Goal: Navigation & Orientation: Find specific page/section

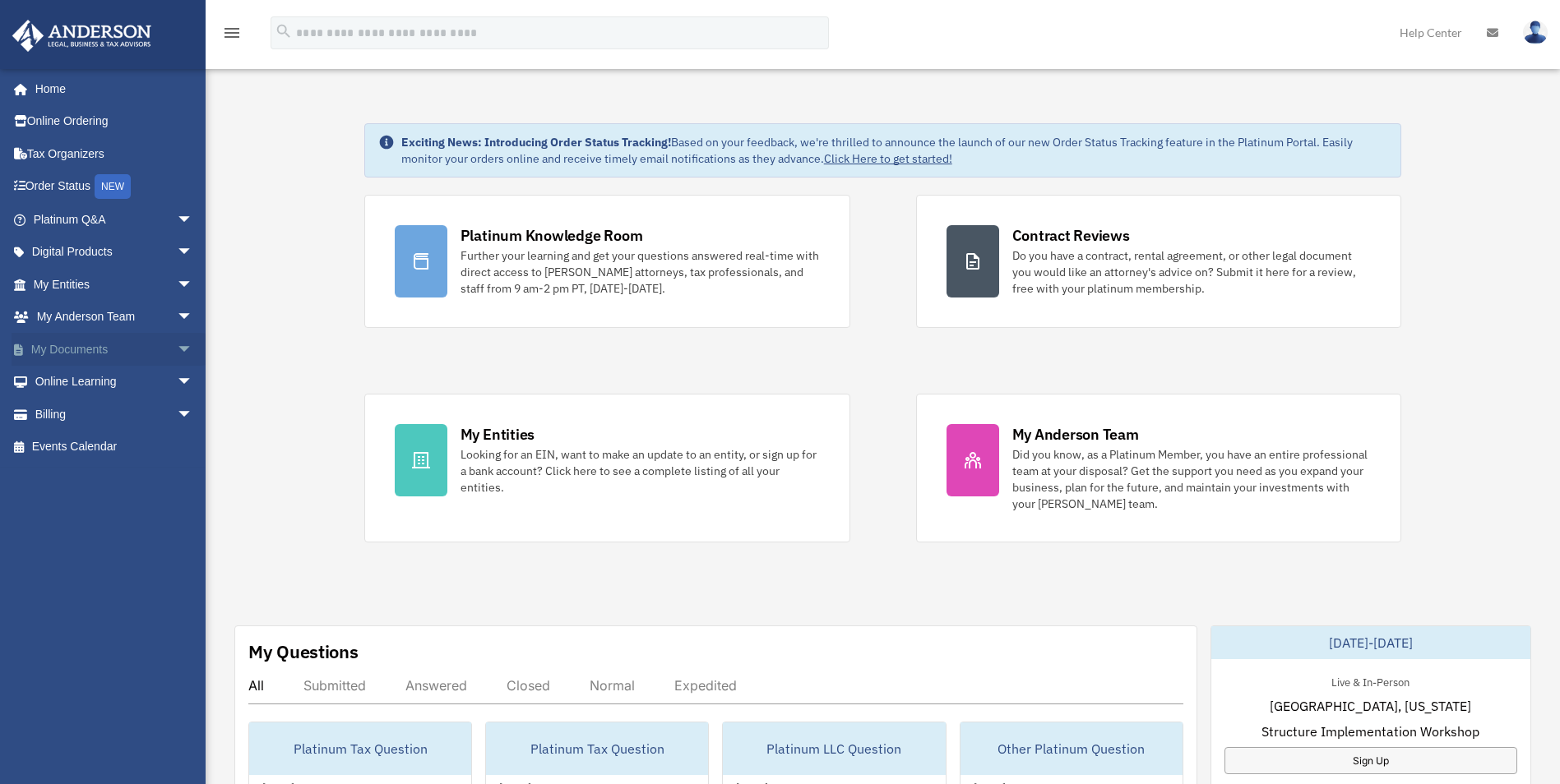
click at [50, 356] on link "My Documents arrow_drop_down" at bounding box center [114, 349] width 206 height 33
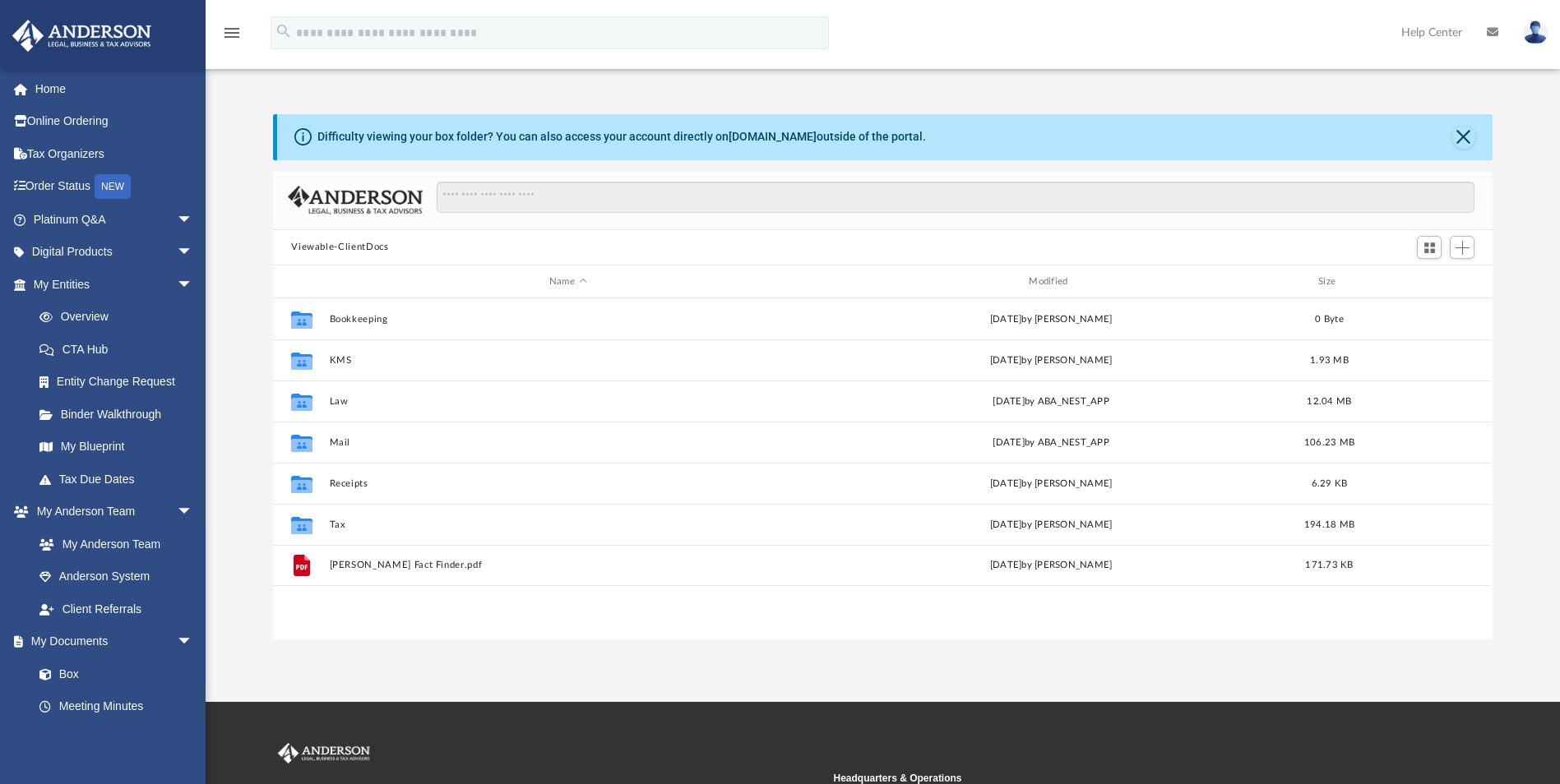
scroll to position [362, 1207]
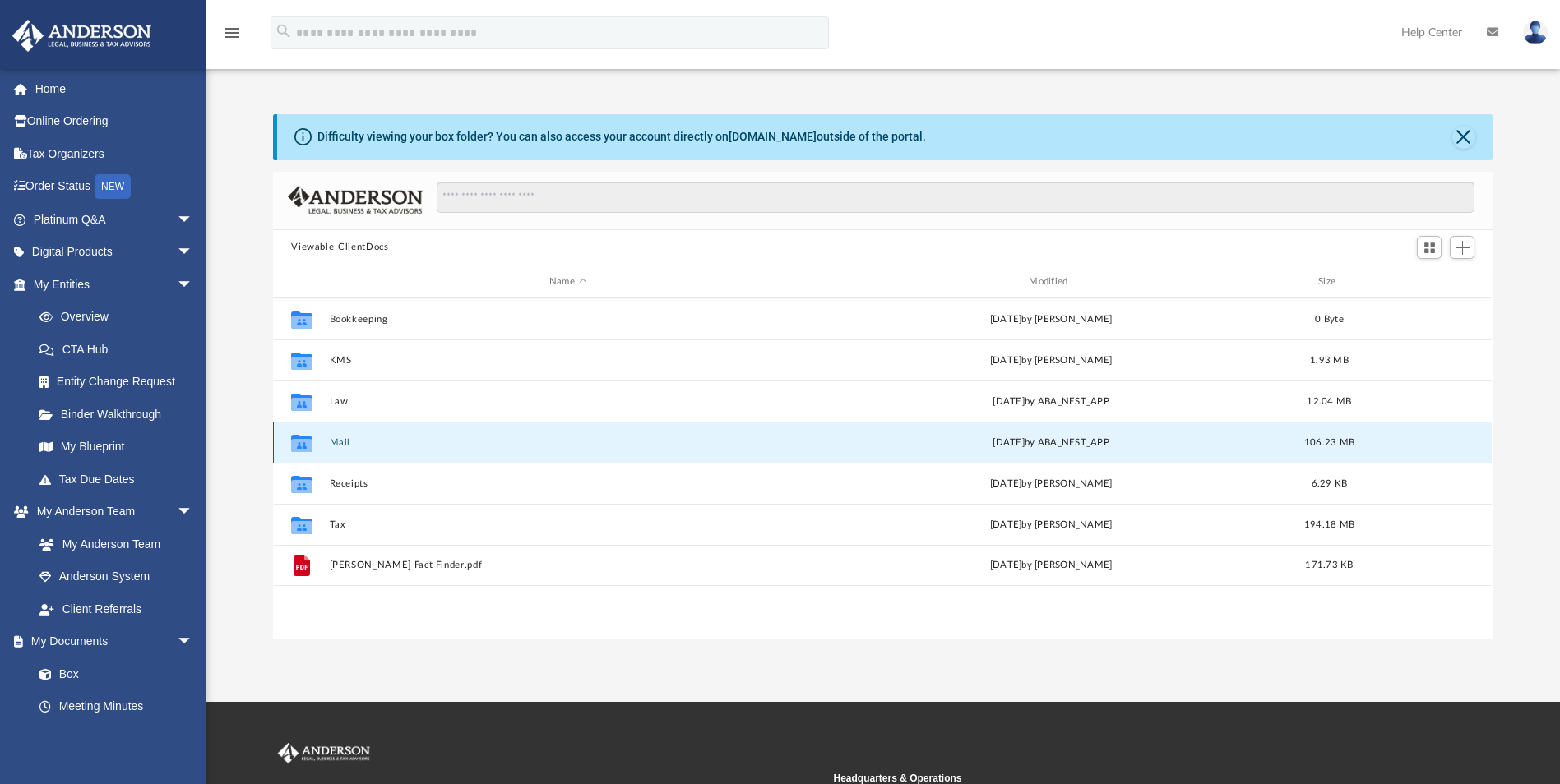
click at [345, 448] on button "Mail" at bounding box center [568, 442] width 476 height 11
click at [332, 440] on button "Mail" at bounding box center [568, 442] width 476 height 11
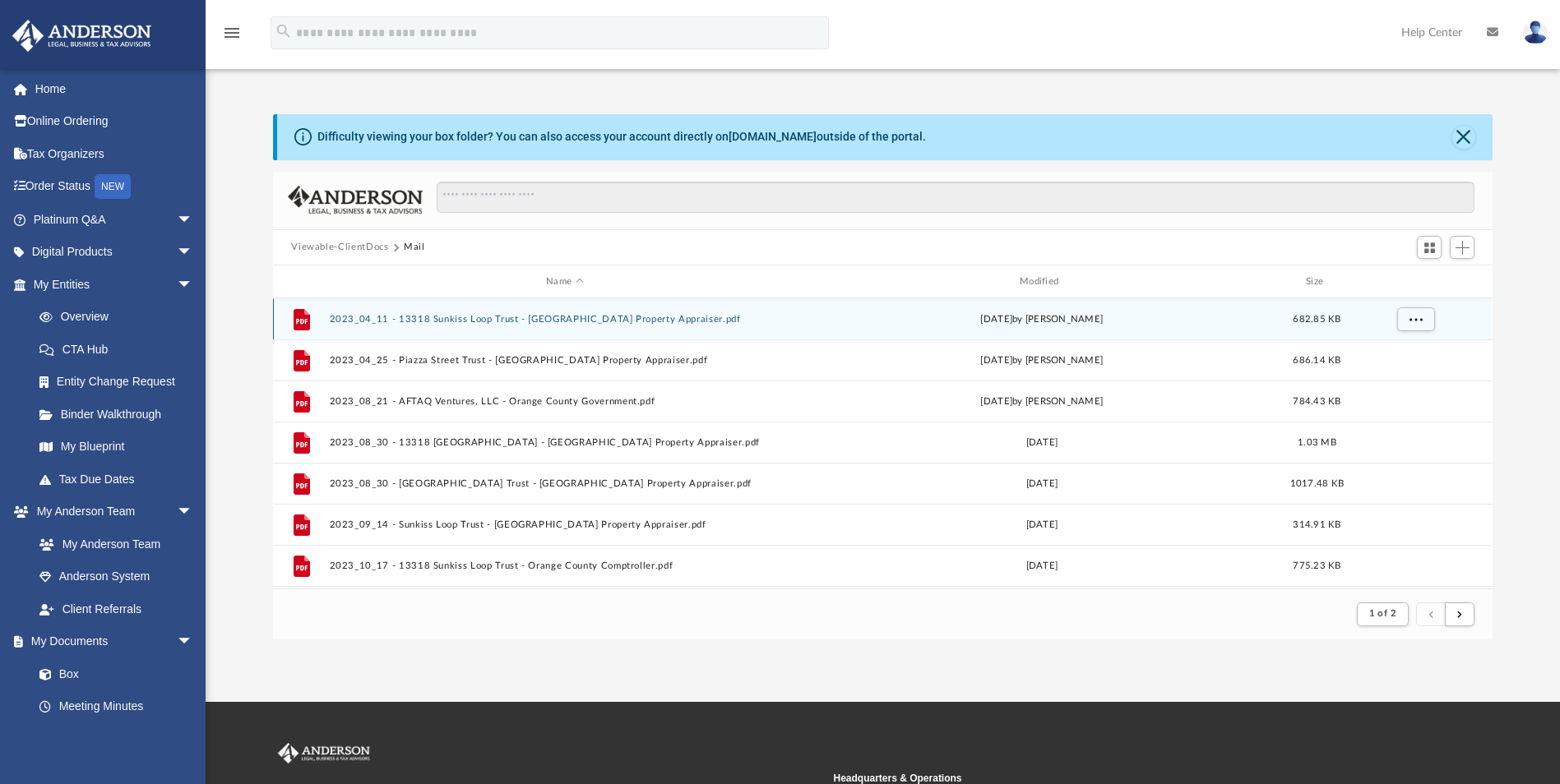
scroll to position [310, 1207]
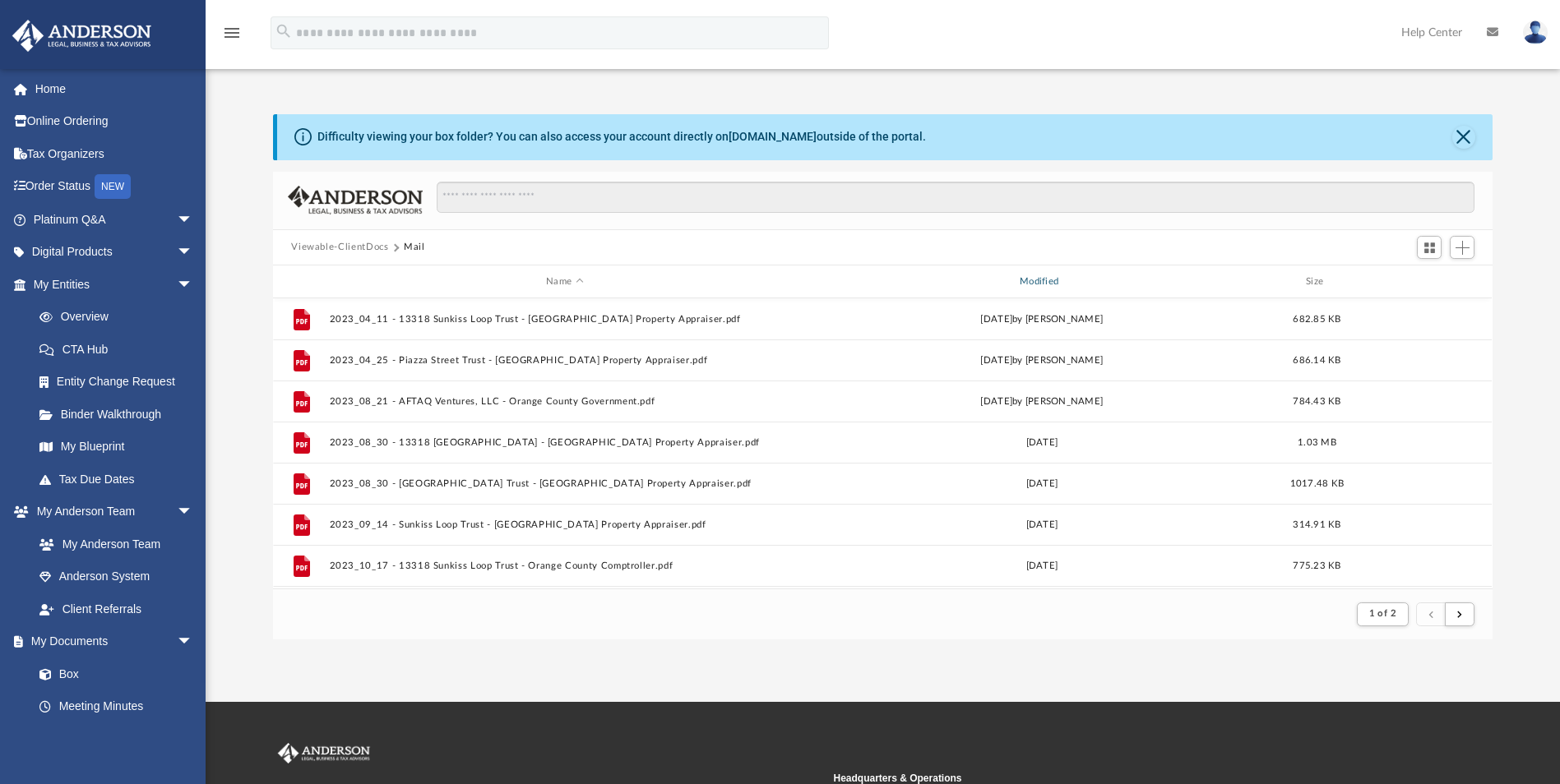
click at [1043, 278] on div "Modified" at bounding box center [1042, 282] width 470 height 15
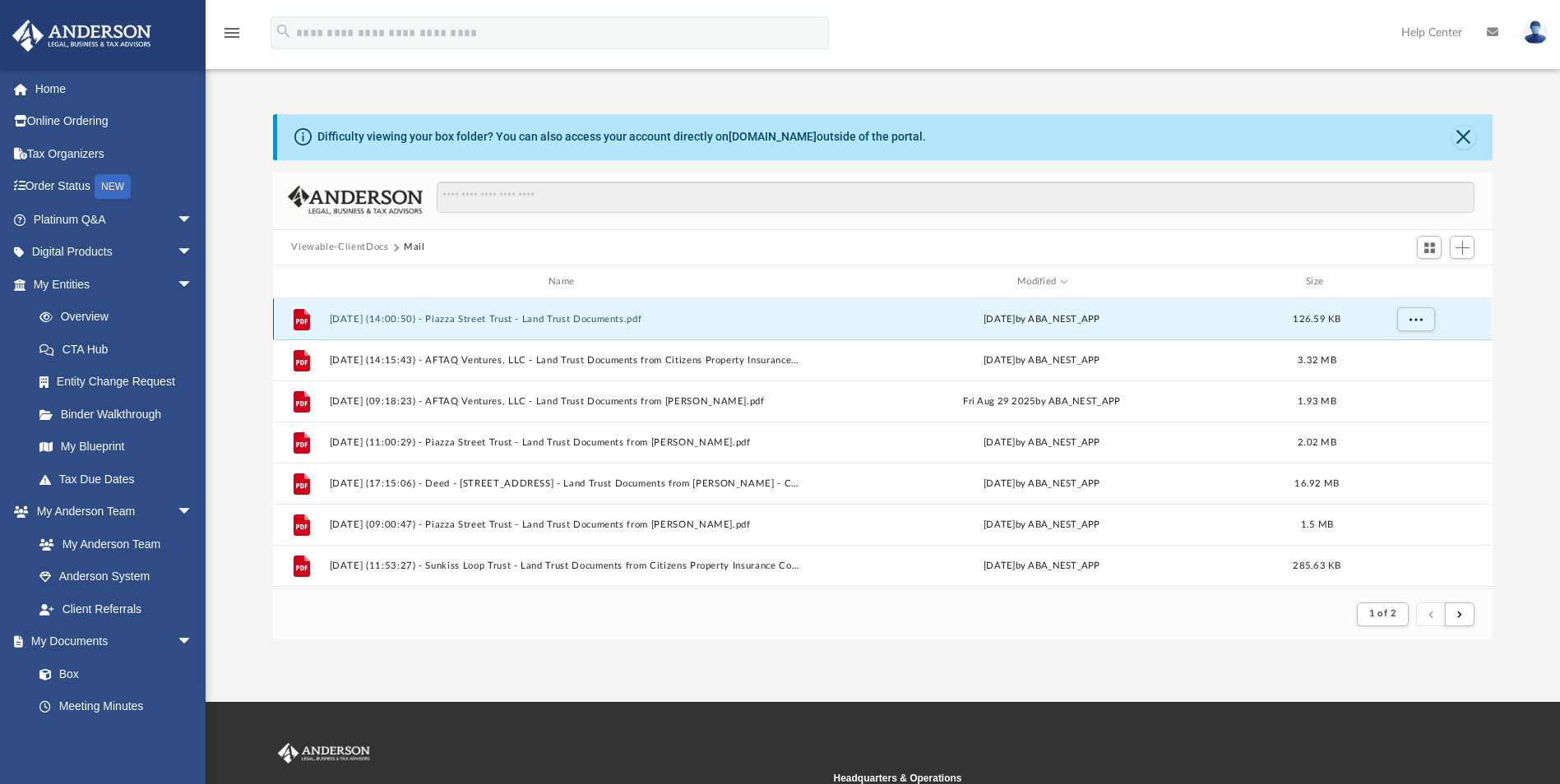
click at [605, 315] on button "2025.10.08 (14:00:50) - Piazza Street Trust - Land Trust Documents.pdf" at bounding box center [565, 319] width 470 height 11
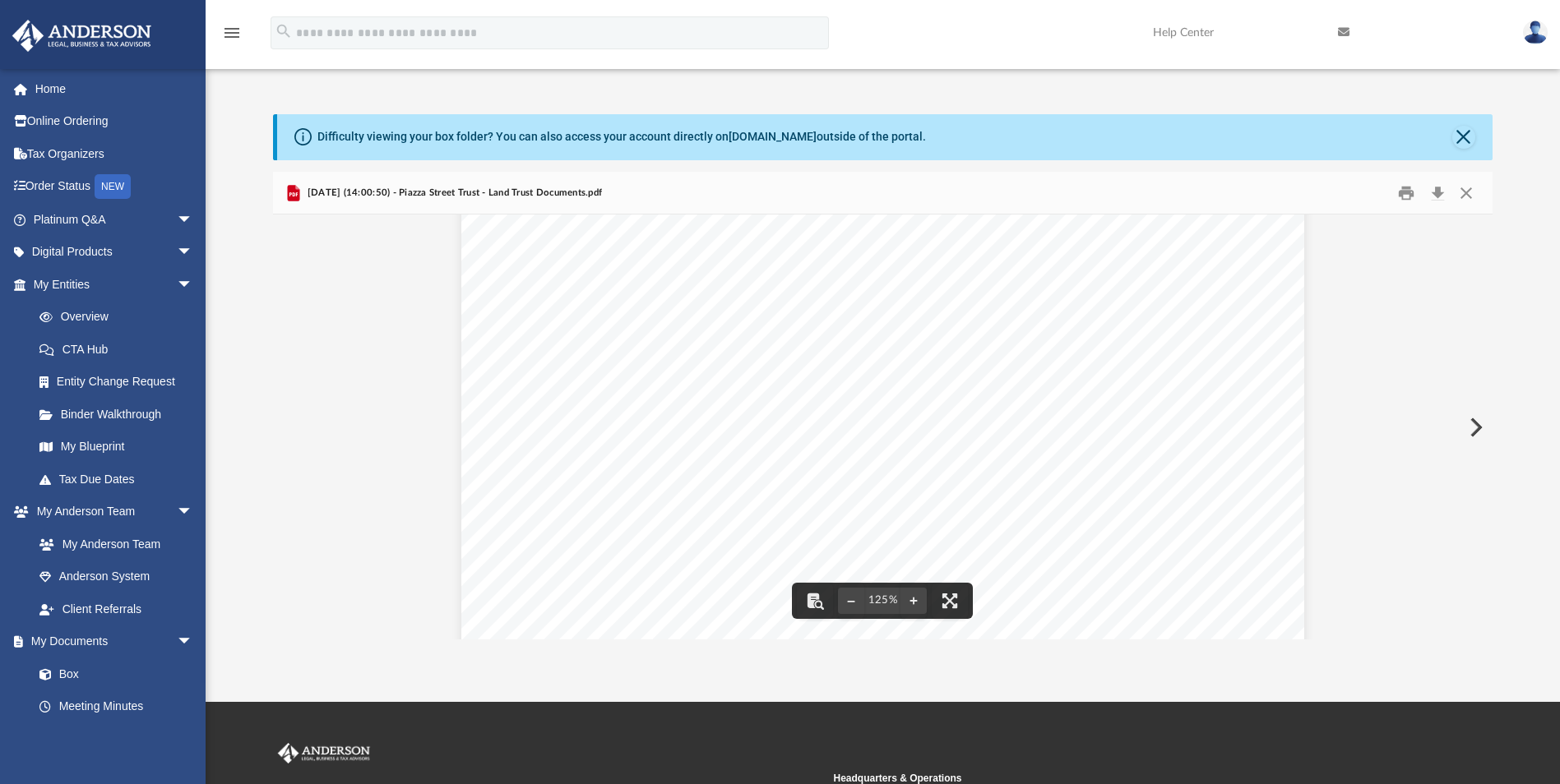
scroll to position [103, 0]
click at [1480, 140] on div "Difficulty viewing your box folder? You can also access your account directly o…" at bounding box center [884, 137] width 1215 height 46
click at [1464, 140] on button "Close" at bounding box center [1463, 137] width 23 height 23
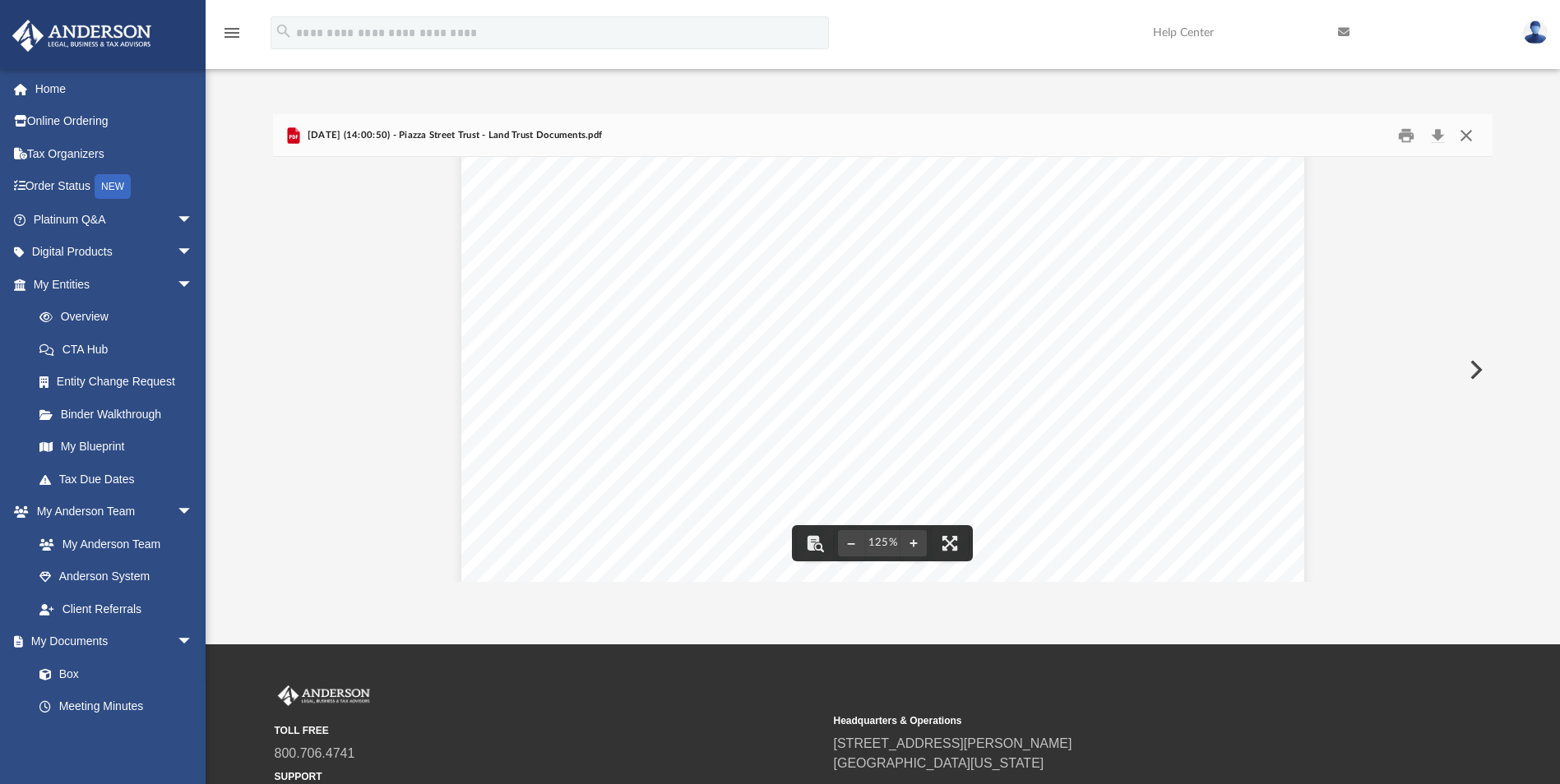
click at [1472, 140] on button "Close" at bounding box center [1466, 135] width 29 height 25
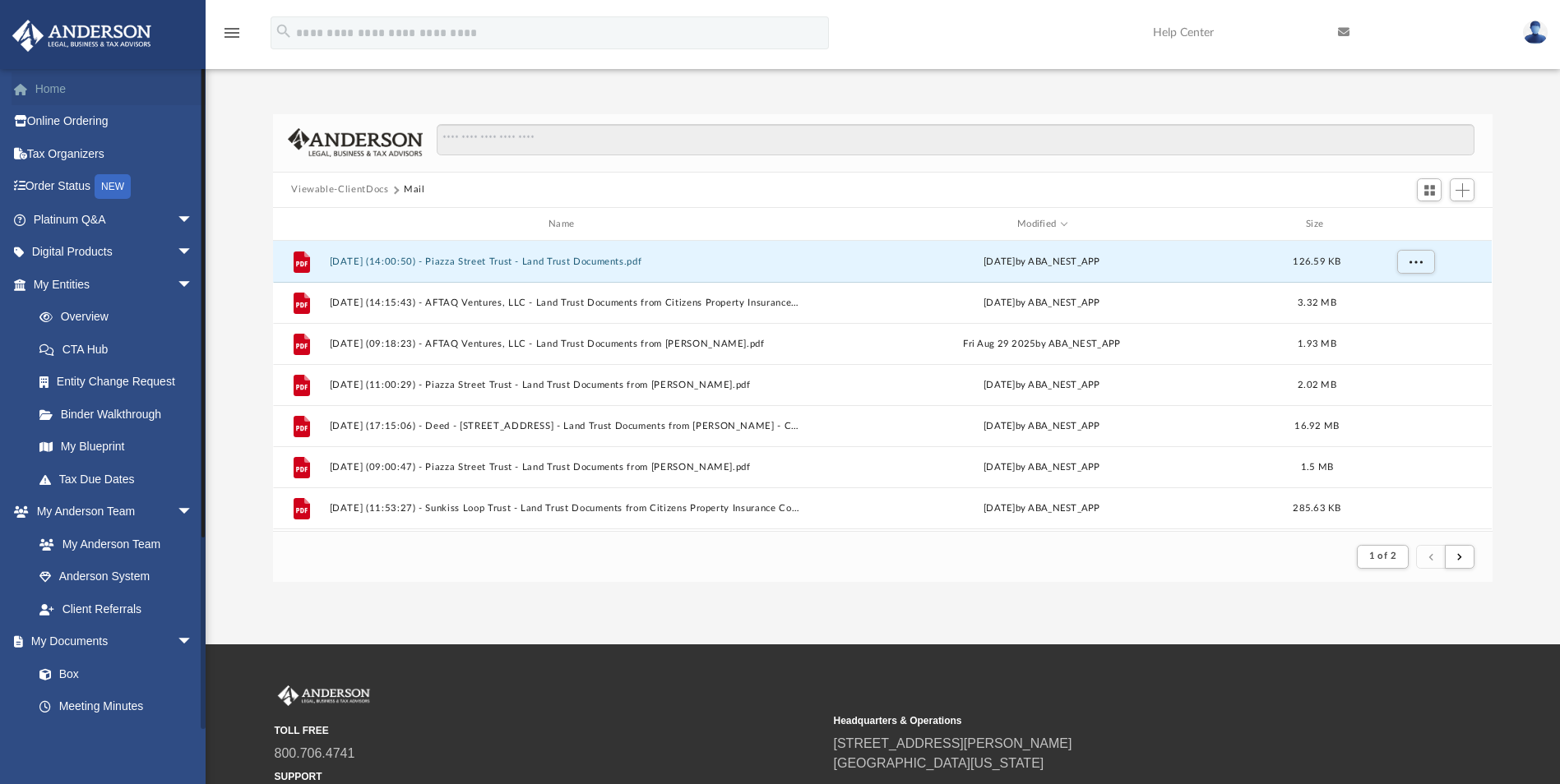
click at [34, 90] on span at bounding box center [29, 90] width 13 height 12
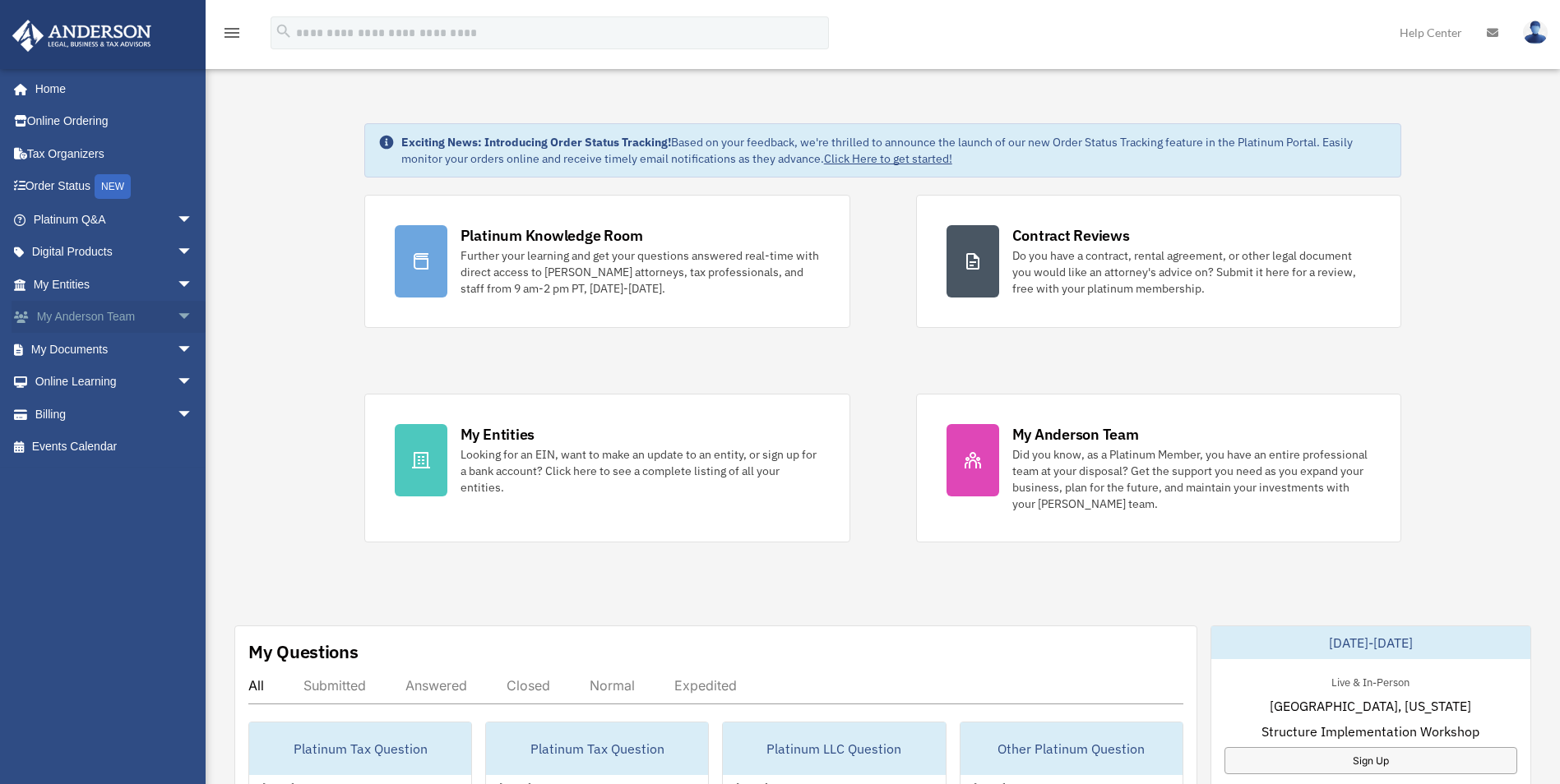
click at [152, 311] on link "My [PERSON_NAME] Team arrow_drop_down" at bounding box center [114, 317] width 206 height 33
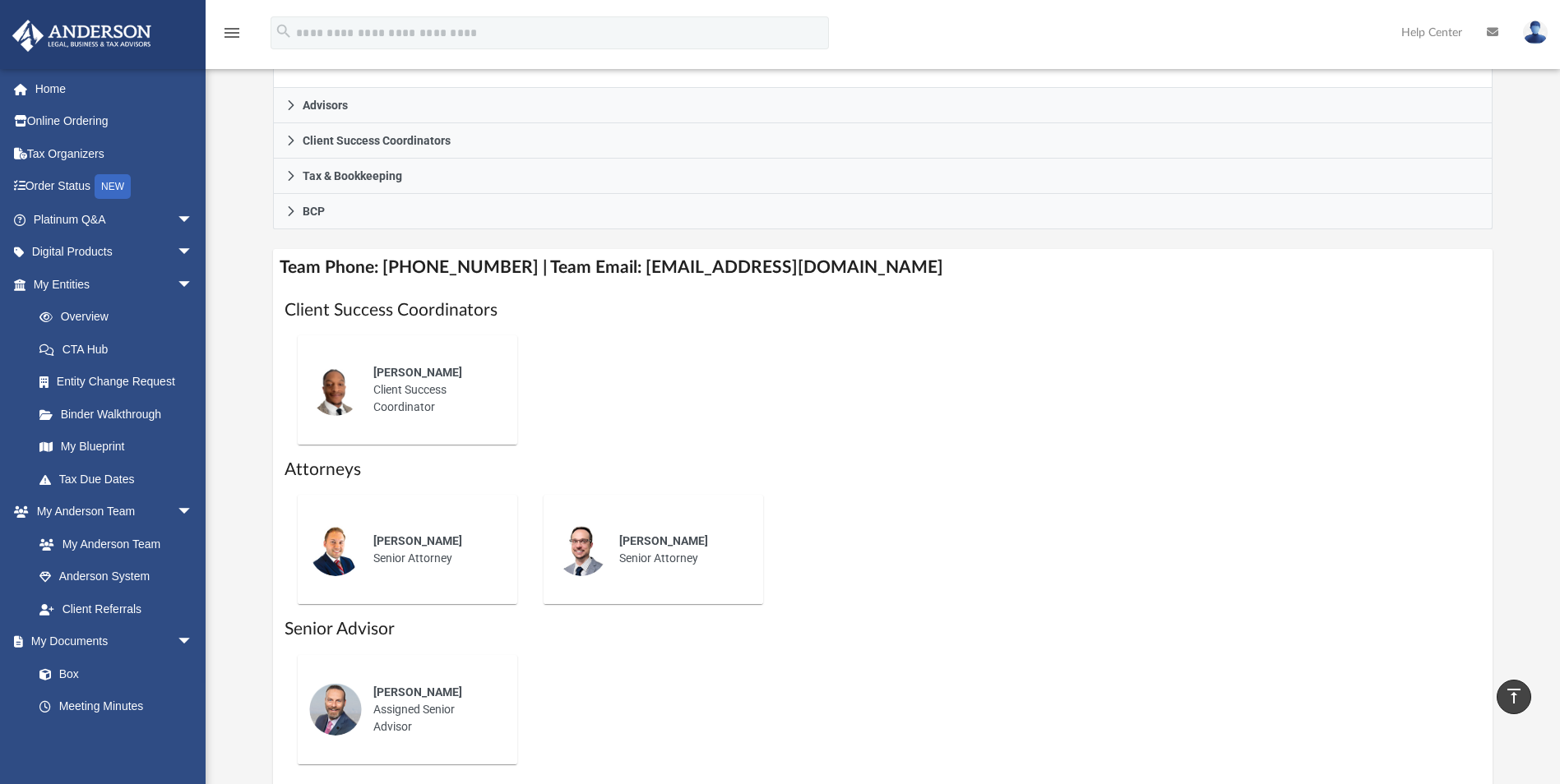
scroll to position [411, 0]
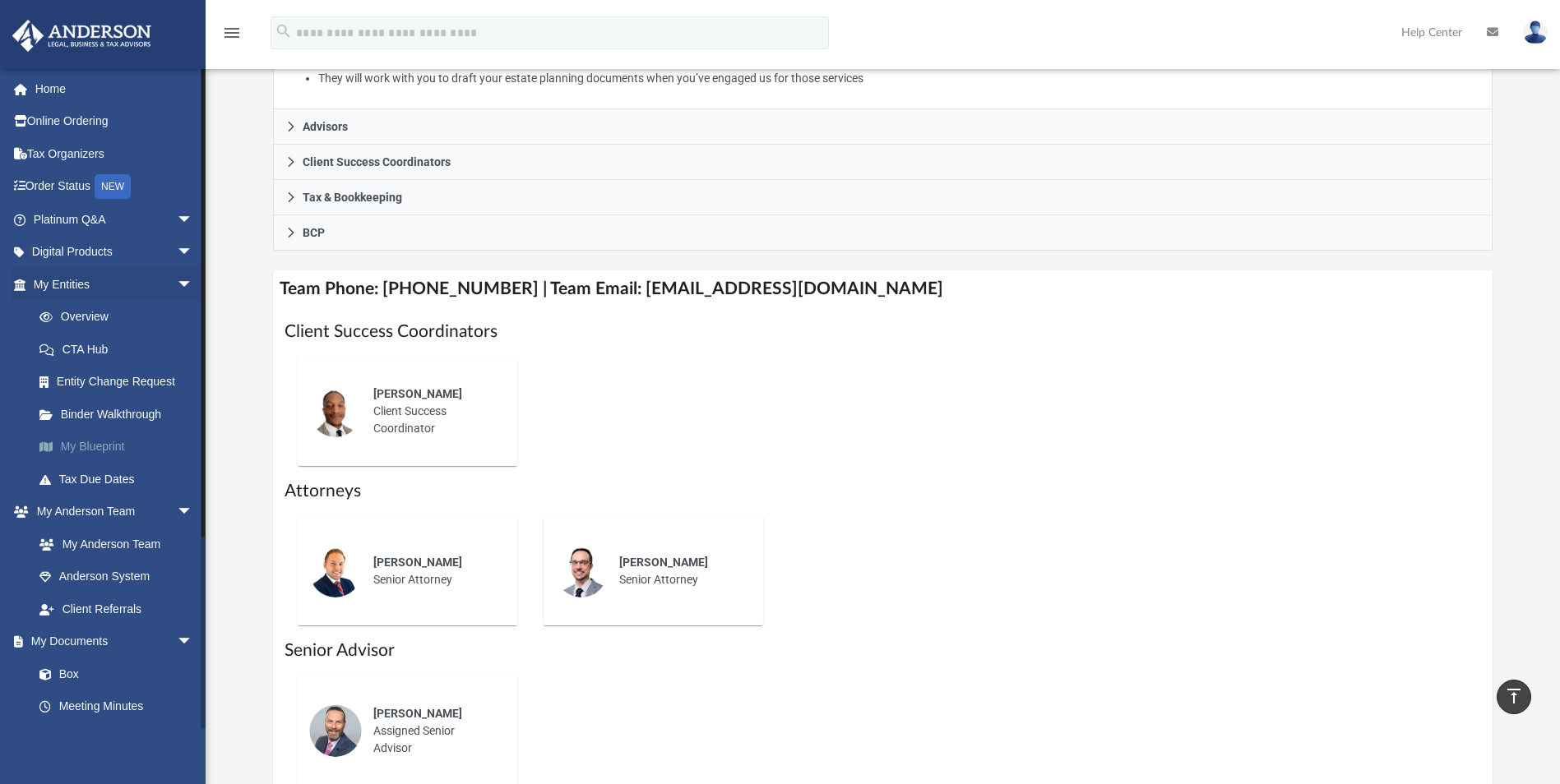
click at [85, 447] on link "My Blueprint" at bounding box center [120, 447] width 195 height 33
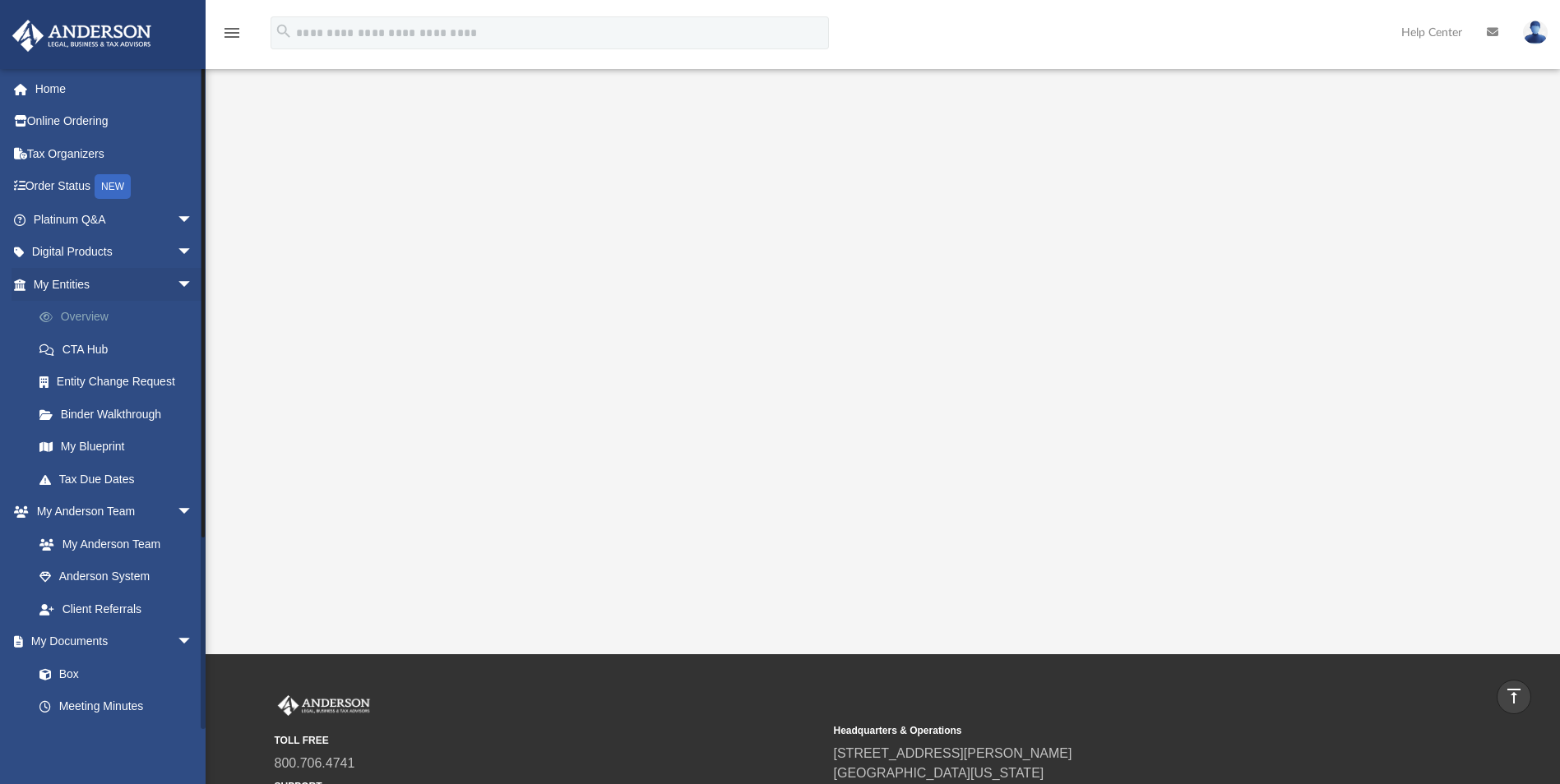
scroll to position [179, 0]
click at [86, 410] on link "Binder Walkthrough" at bounding box center [120, 414] width 195 height 33
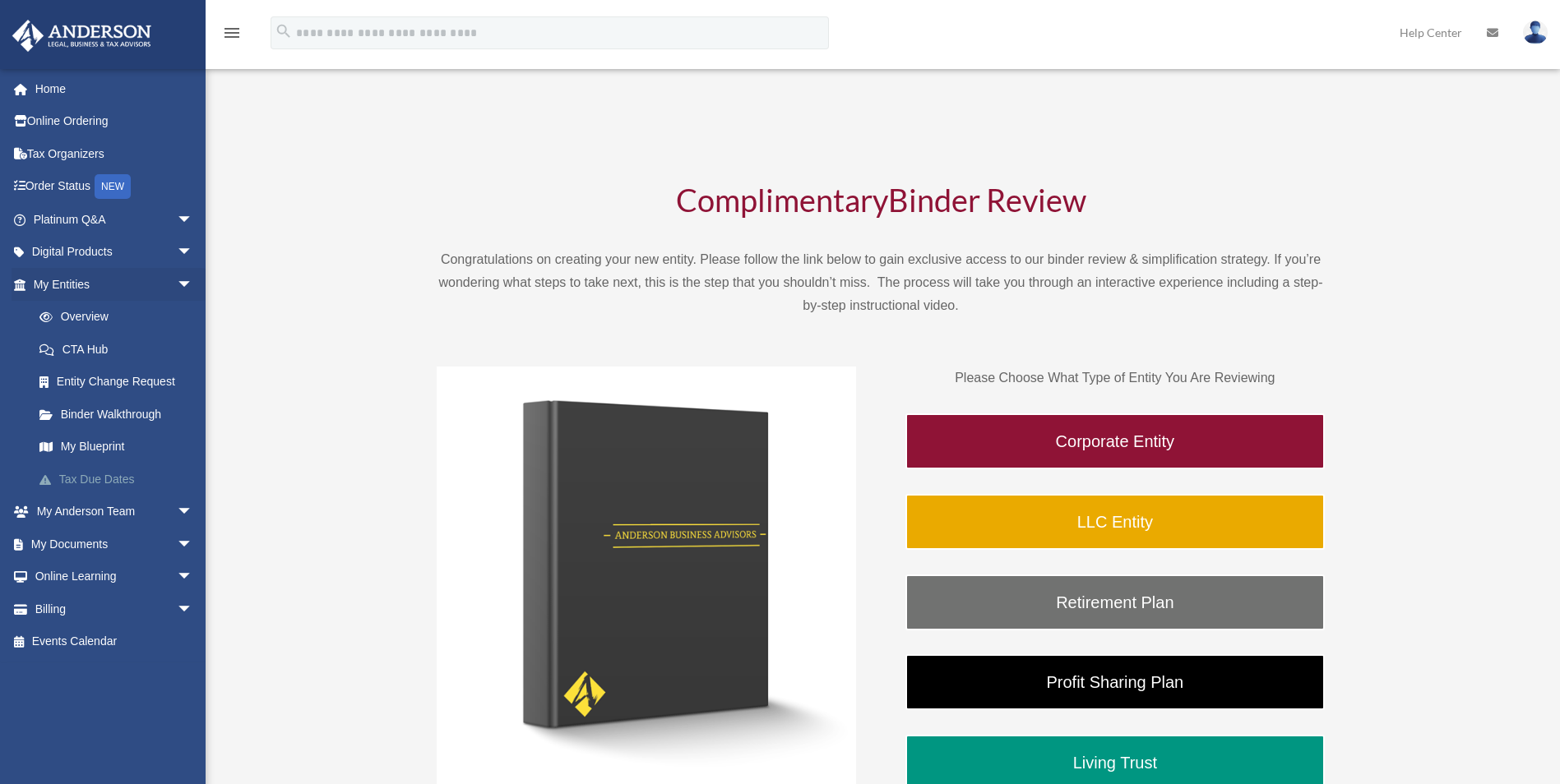
scroll to position [551, 0]
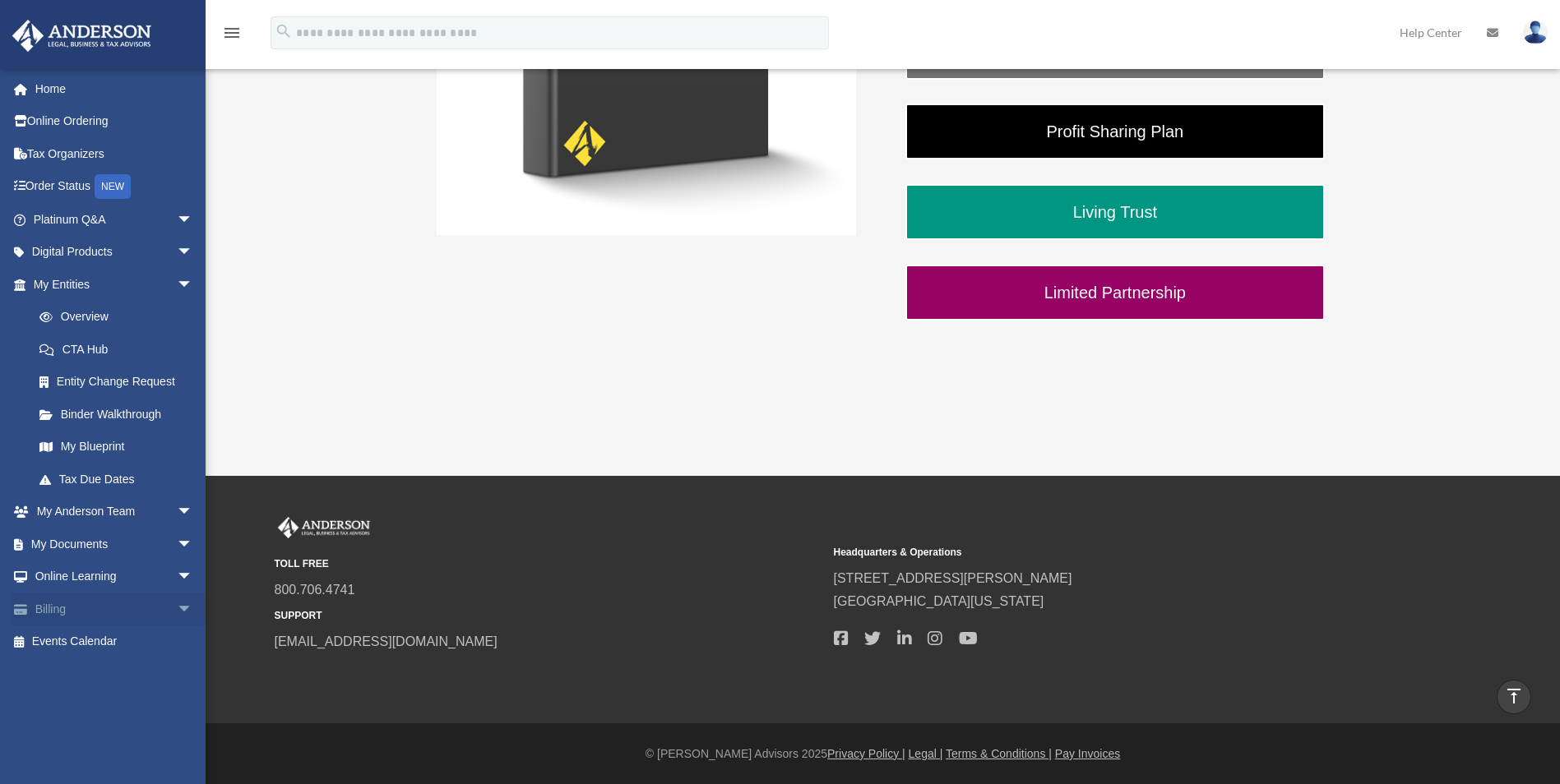
click at [71, 606] on link "Billing arrow_drop_down" at bounding box center [114, 609] width 206 height 33
